Goal: Find contact information: Find contact information

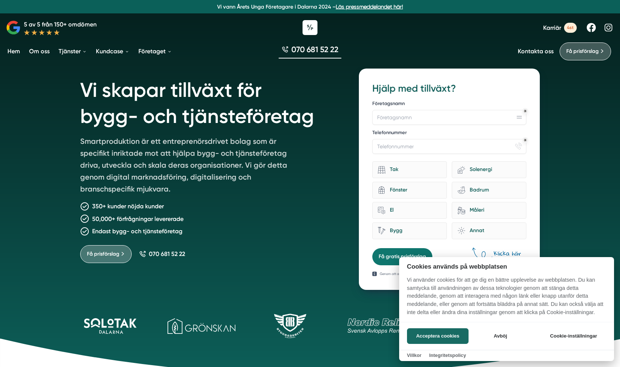
click at [536, 54] on div at bounding box center [310, 183] width 620 height 367
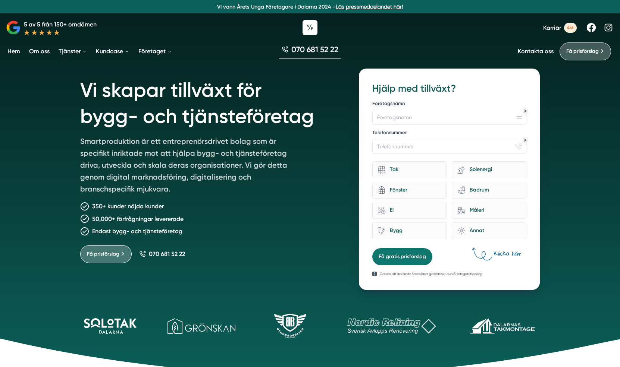
click at [533, 52] on link "Kontakta oss" at bounding box center [536, 51] width 36 height 7
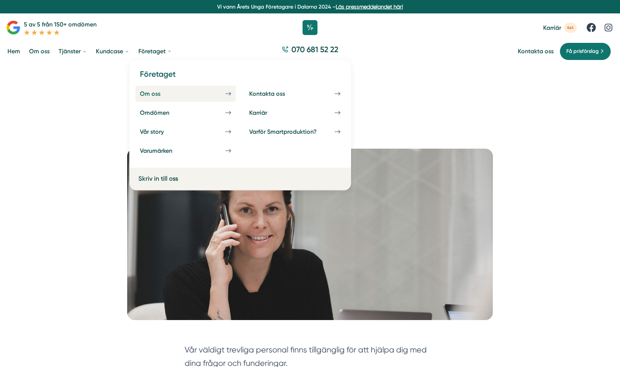
click at [188, 94] on link "Om oss" at bounding box center [185, 94] width 100 height 16
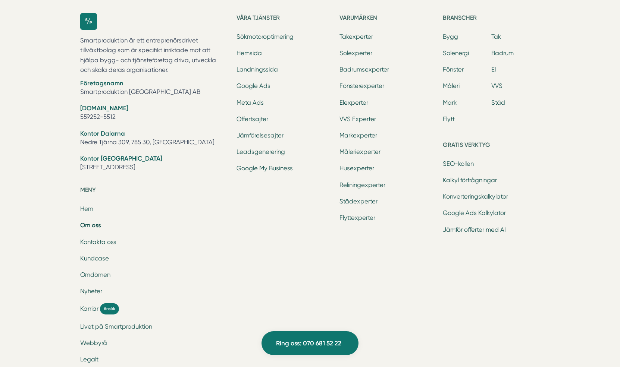
scroll to position [2422, 0]
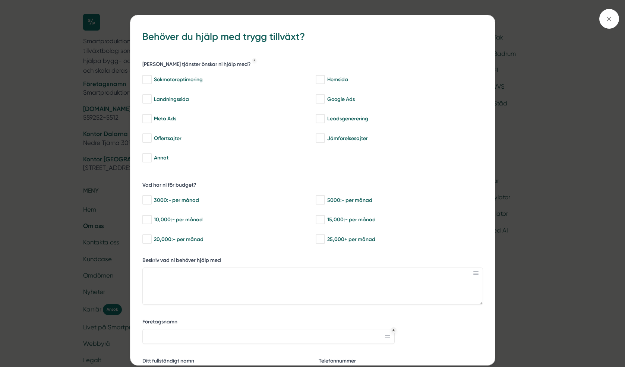
click at [552, 40] on div "bbc9b822-b2c6-488a-ab3e-9a2d59e49c7c Behöver du hjälp med trygg tillväxt? Vilka…" at bounding box center [312, 183] width 625 height 367
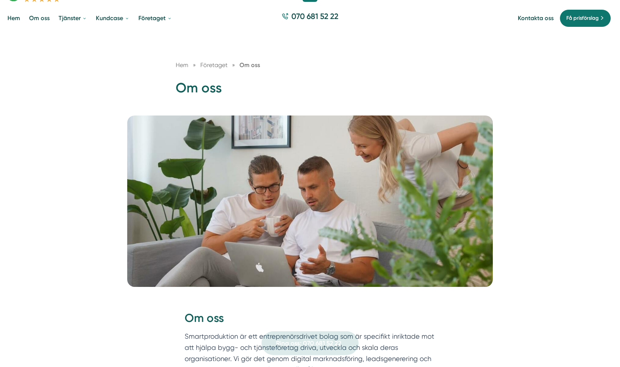
scroll to position [0, 0]
